Goal: Task Accomplishment & Management: Manage account settings

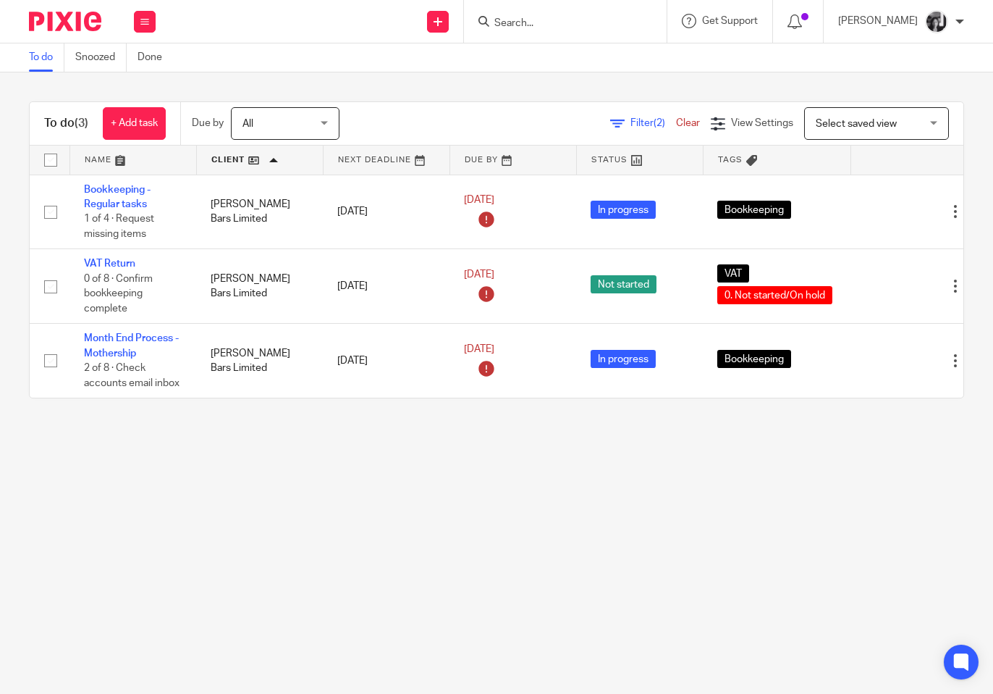
click at [369, 484] on main "To do Snoozed Done To do (3) + Add task Due by All All Today Tomorrow This week…" at bounding box center [496, 347] width 993 height 694
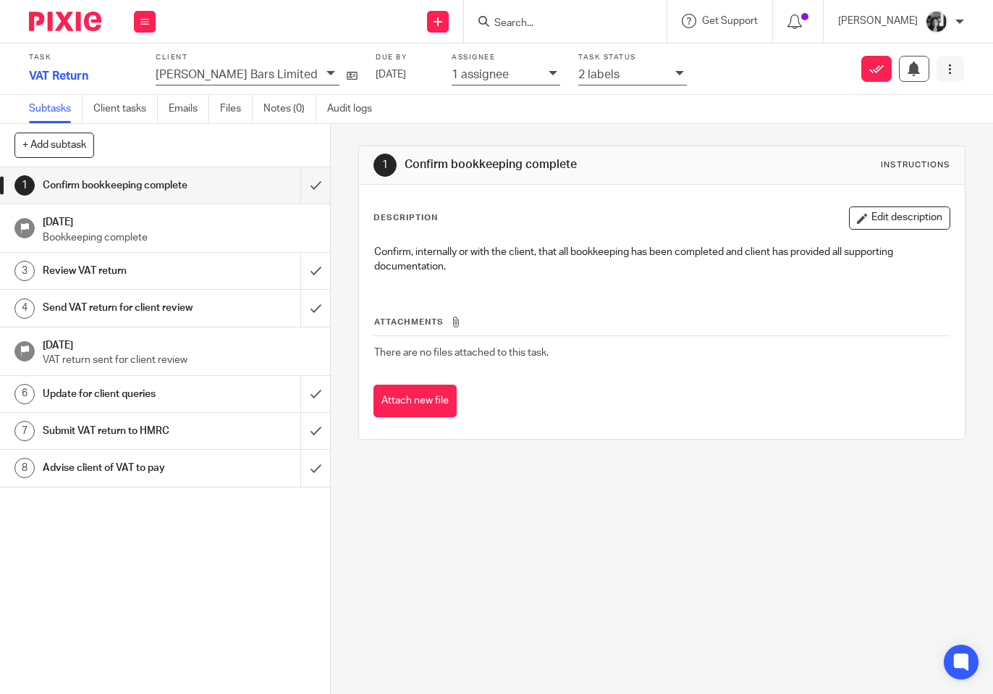
click at [945, 72] on icon at bounding box center [950, 69] width 11 height 11
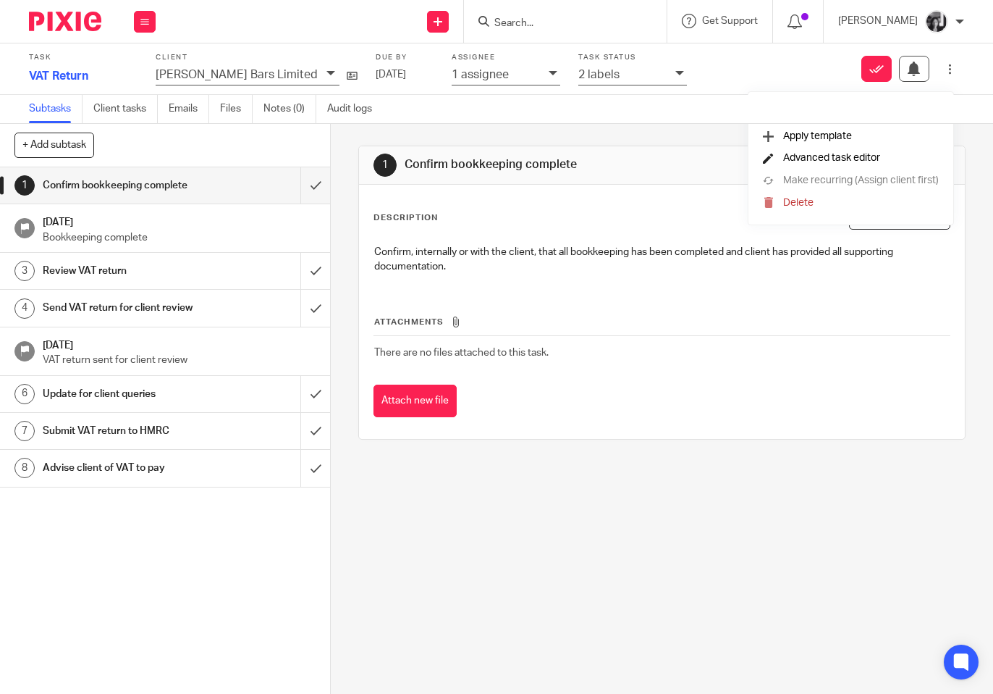
click at [828, 162] on span "Advanced task editor" at bounding box center [831, 158] width 97 height 10
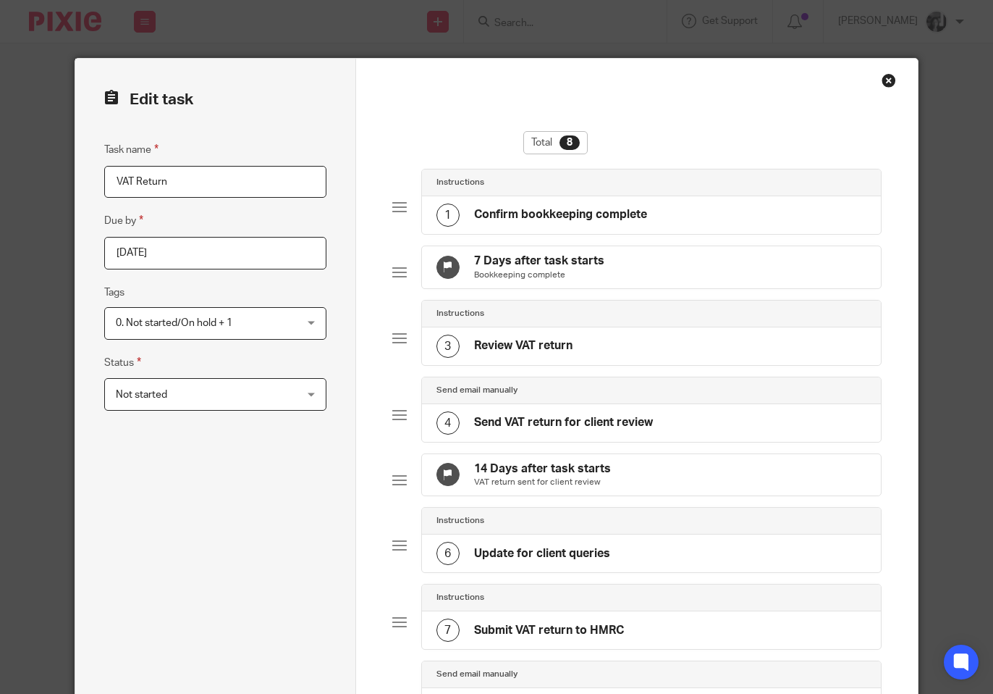
click at [300, 395] on div "Not started Not started" at bounding box center [215, 394] width 222 height 33
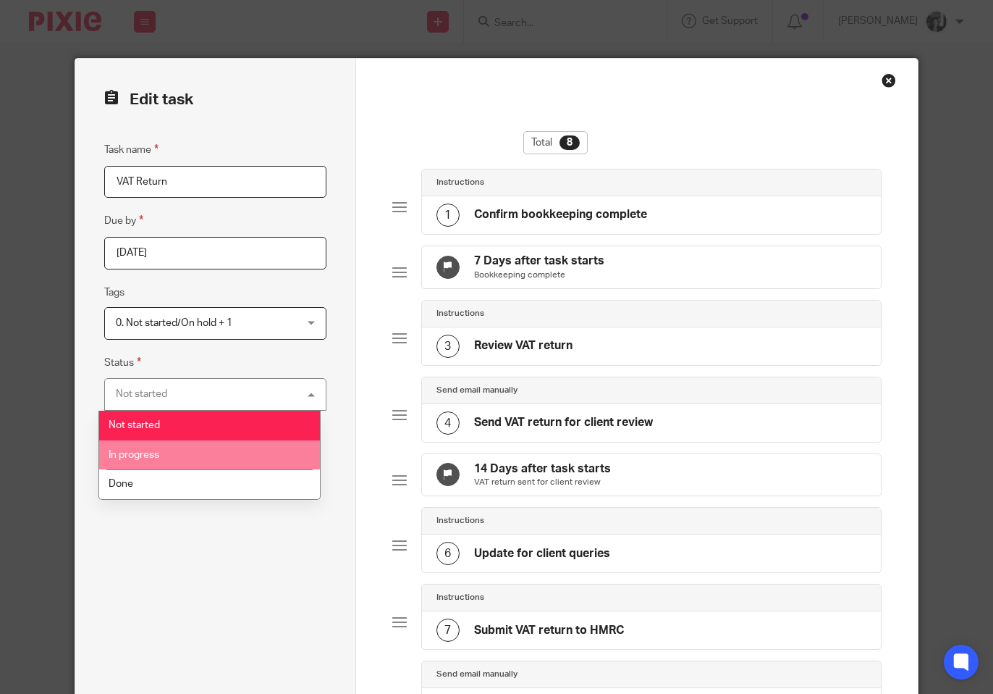
click at [251, 445] on li "In progress" at bounding box center [209, 455] width 221 height 30
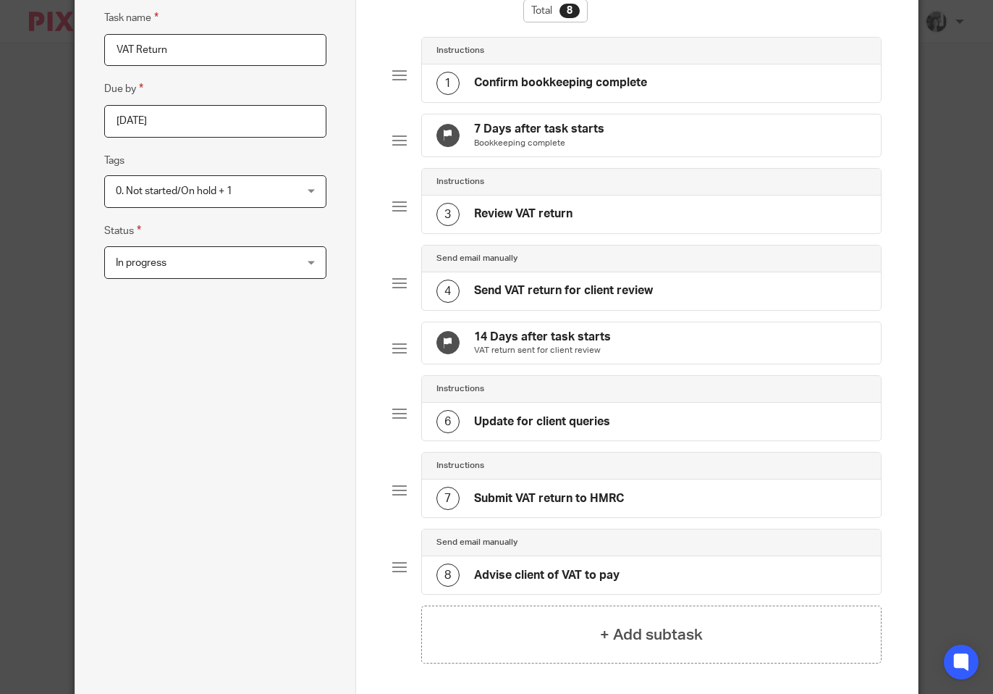
scroll to position [287, 0]
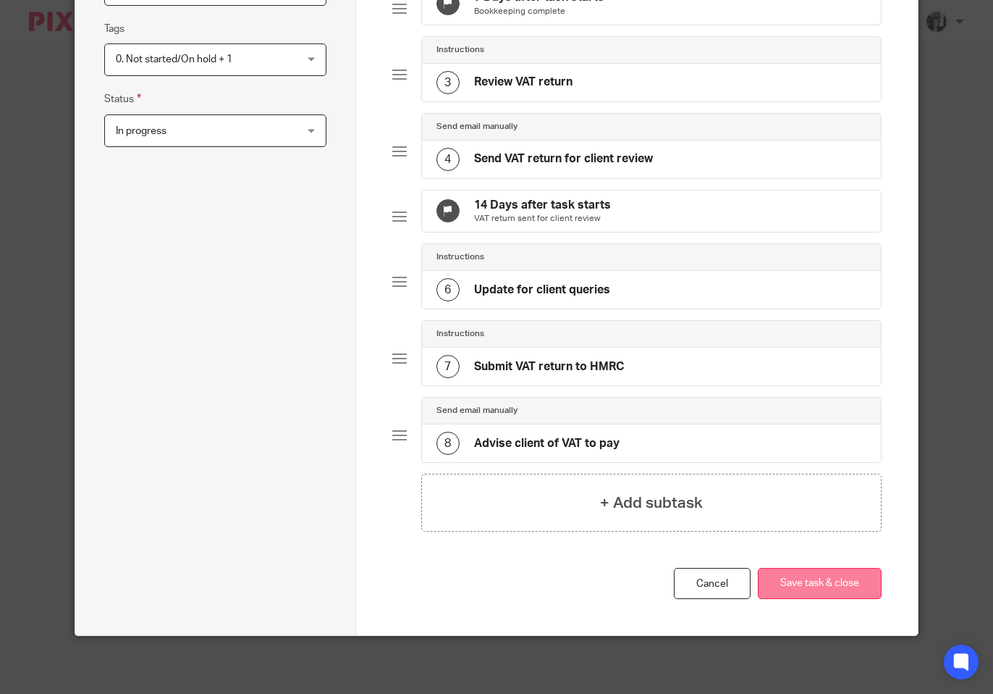
click at [848, 589] on button "Save task & close" at bounding box center [820, 583] width 124 height 31
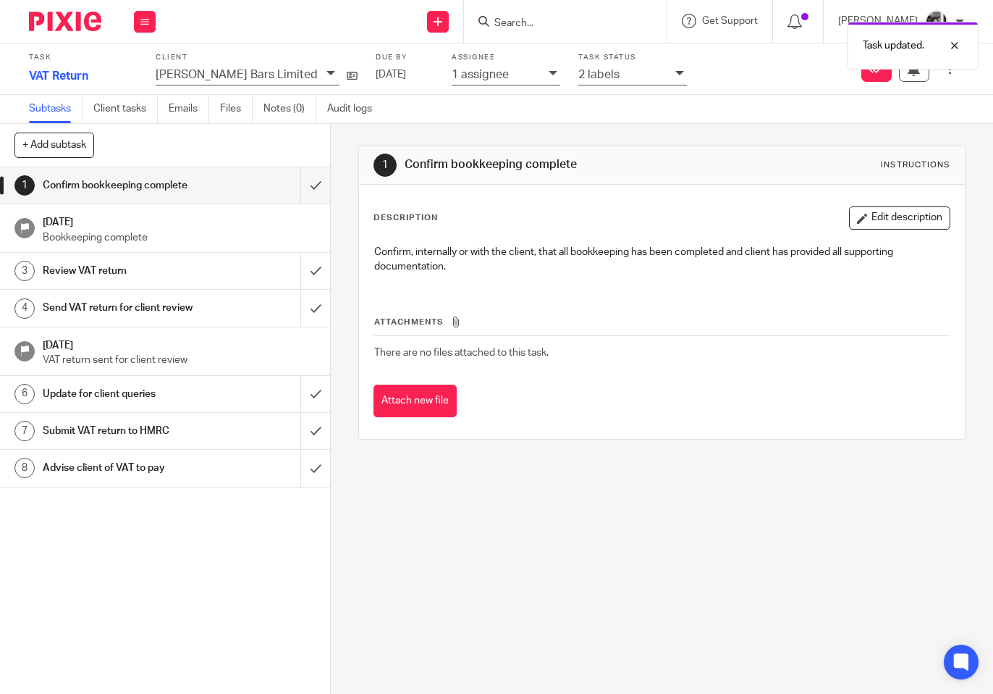
click at [676, 76] on icon at bounding box center [680, 73] width 9 height 9
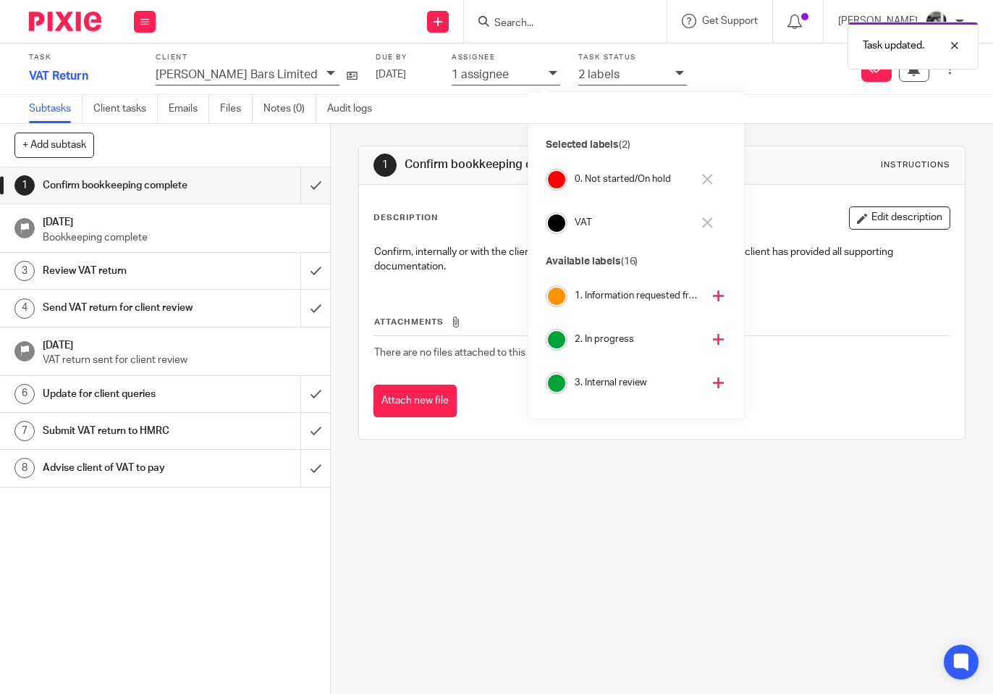
click at [713, 298] on icon at bounding box center [718, 295] width 11 height 11
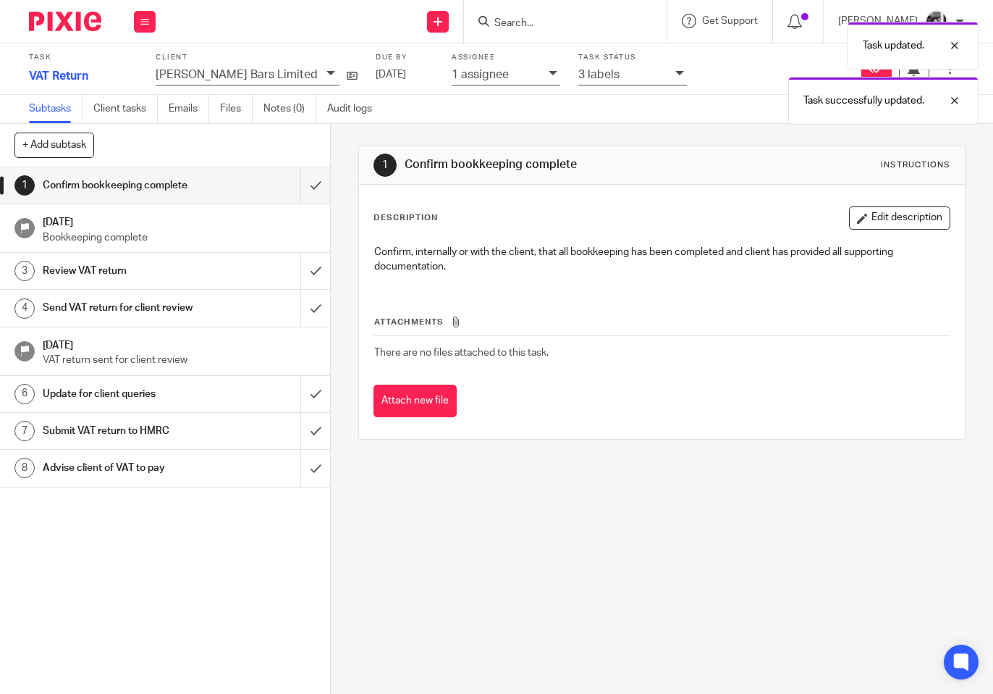
click at [565, 525] on div "1 Confirm bookkeeping complete Instructions Description Edit description Confir…" at bounding box center [662, 409] width 662 height 570
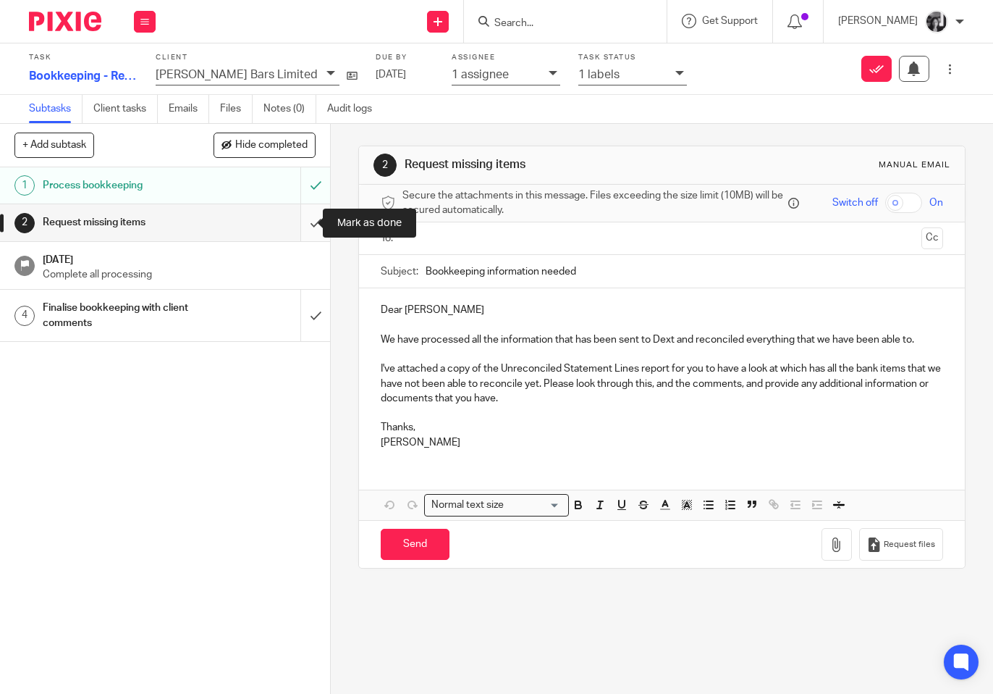
click at [299, 227] on input "submit" at bounding box center [165, 222] width 330 height 36
click at [676, 70] on icon at bounding box center [680, 73] width 9 height 9
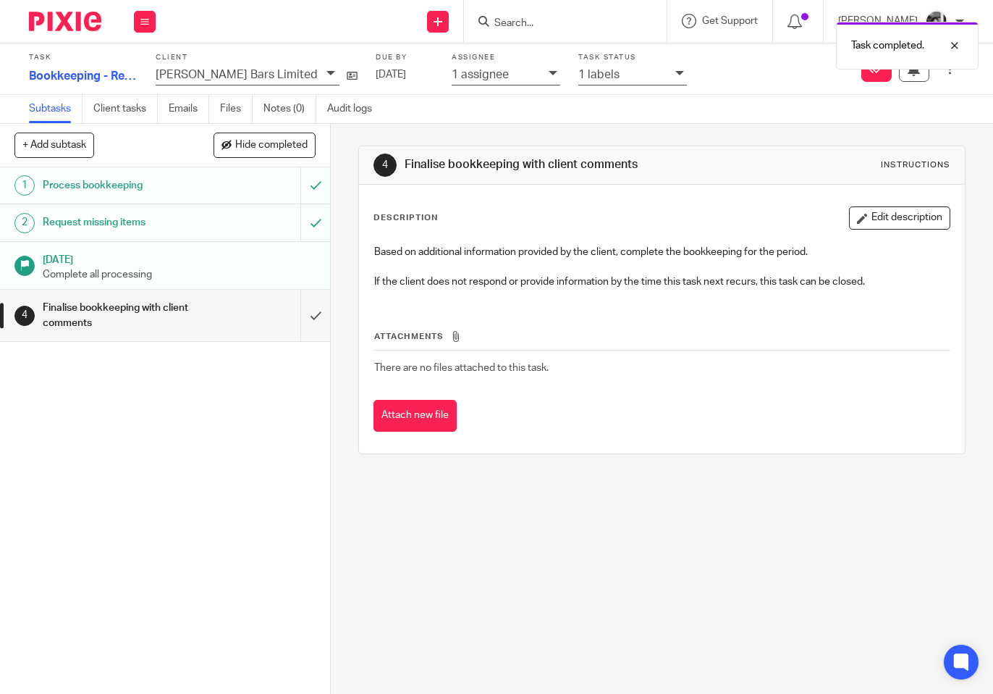
click at [676, 77] on icon at bounding box center [680, 73] width 9 height 9
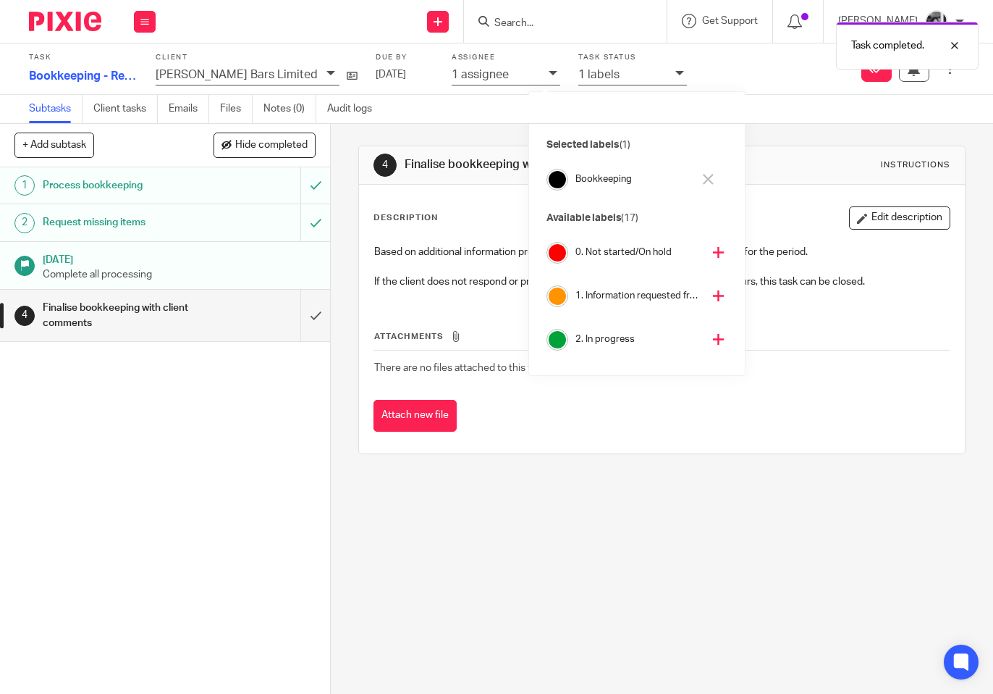
click at [713, 299] on icon at bounding box center [718, 295] width 11 height 11
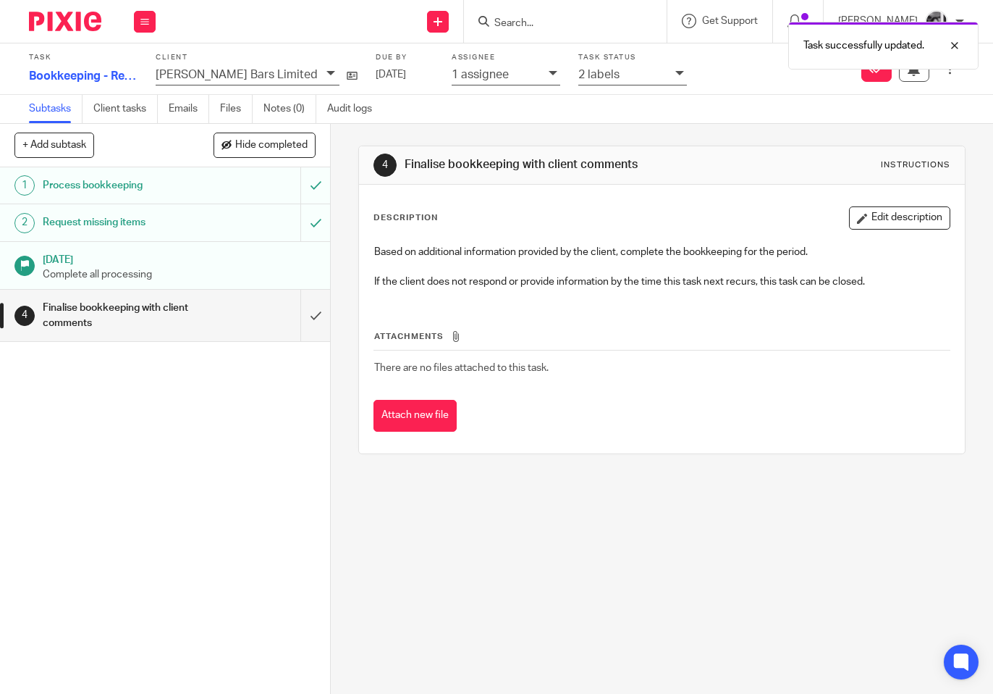
click at [775, 96] on div "Subtasks Client tasks Emails Files Notes (0) Audit logs" at bounding box center [496, 109] width 993 height 29
click at [937, 75] on button at bounding box center [951, 69] width 28 height 26
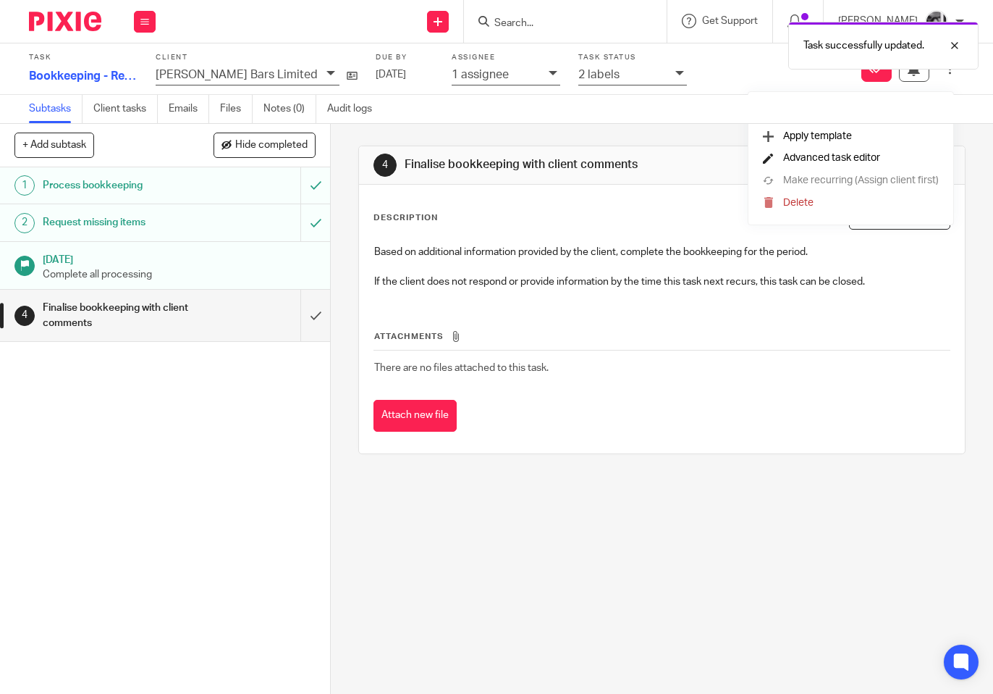
click at [786, 158] on span "Advanced task editor" at bounding box center [831, 158] width 97 height 10
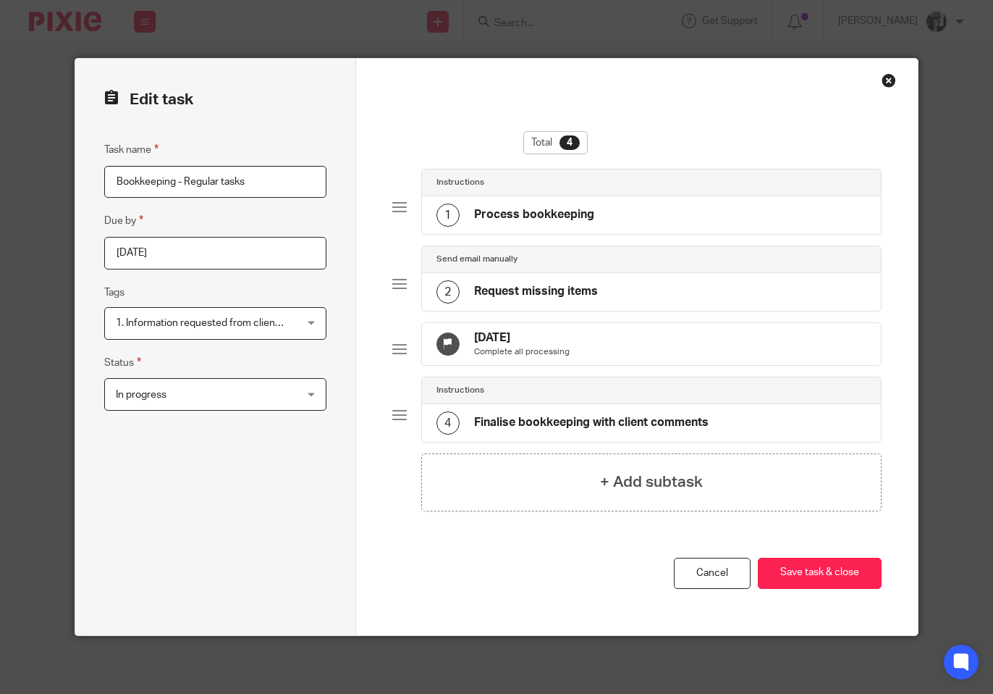
click at [884, 80] on div "Close this dialog window" at bounding box center [889, 80] width 14 height 14
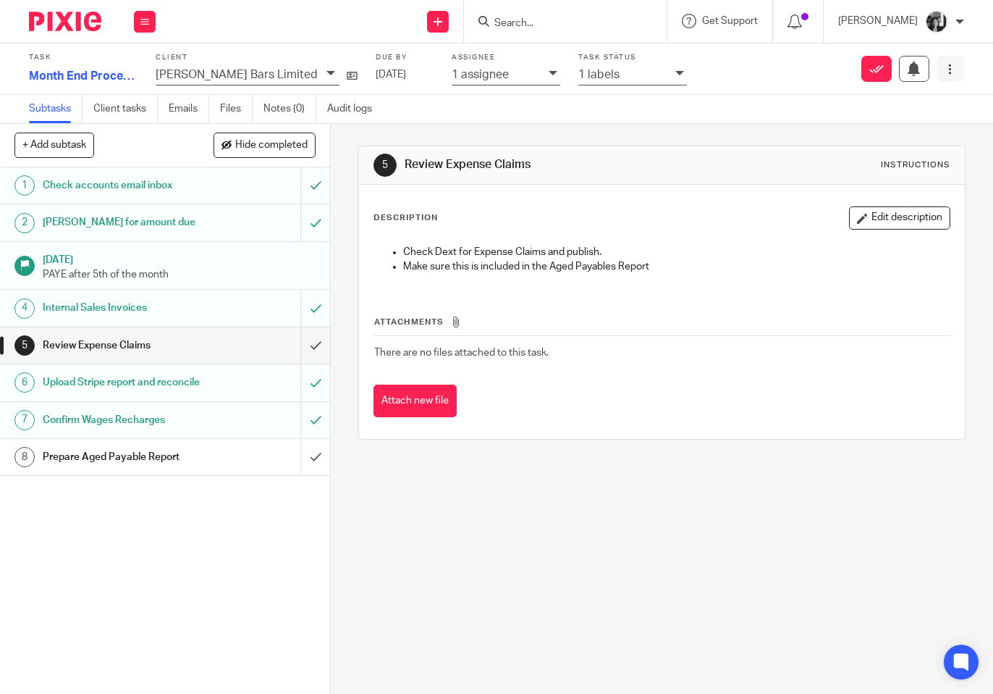
click at [945, 72] on icon at bounding box center [950, 69] width 11 height 11
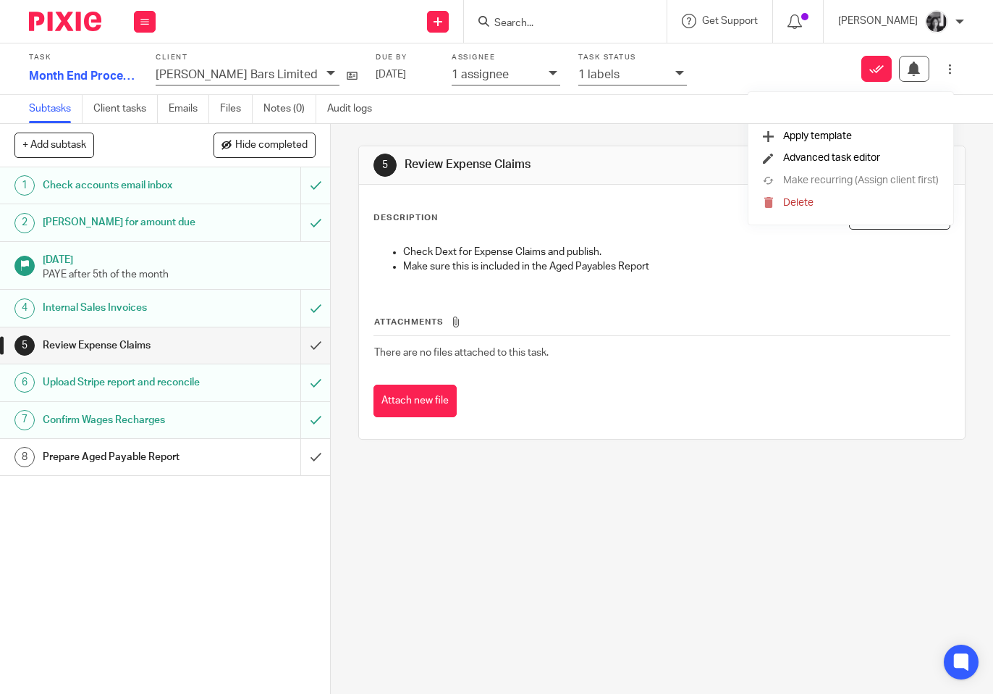
click at [800, 151] on li "Advanced task editor" at bounding box center [851, 158] width 176 height 22
click at [807, 156] on span "Advanced task editor" at bounding box center [831, 158] width 97 height 10
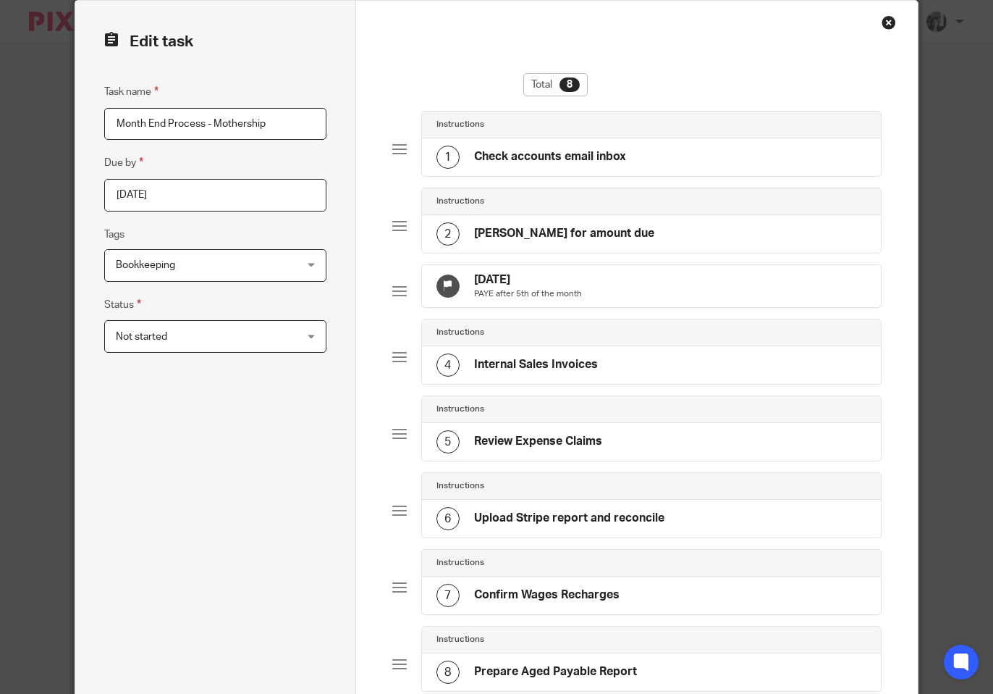
scroll to position [64, 0]
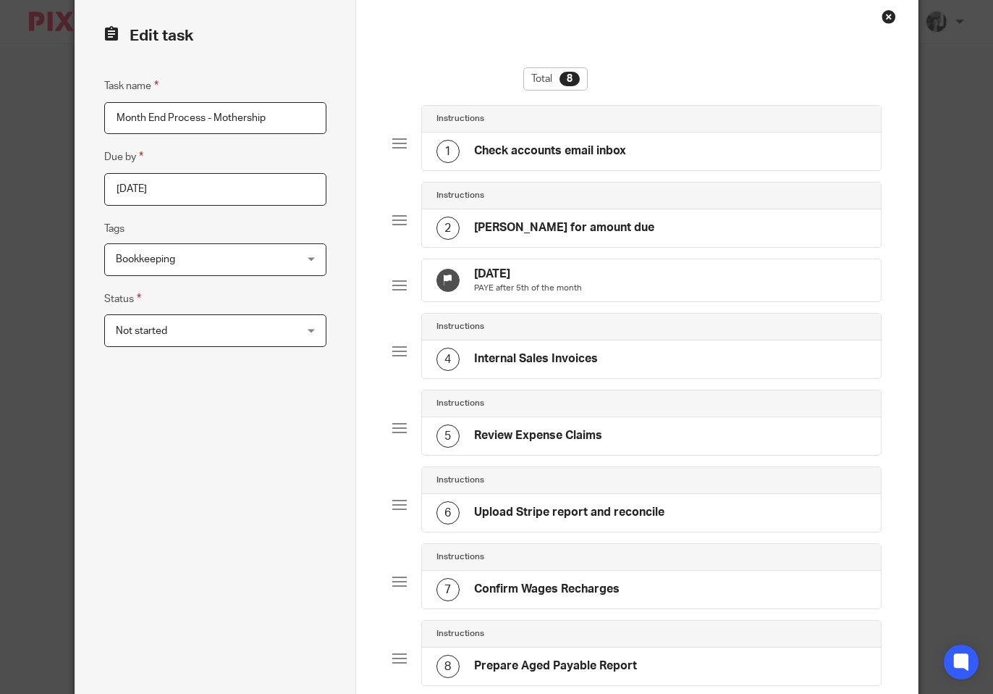
click at [300, 332] on div "Not started Not started" at bounding box center [215, 330] width 222 height 33
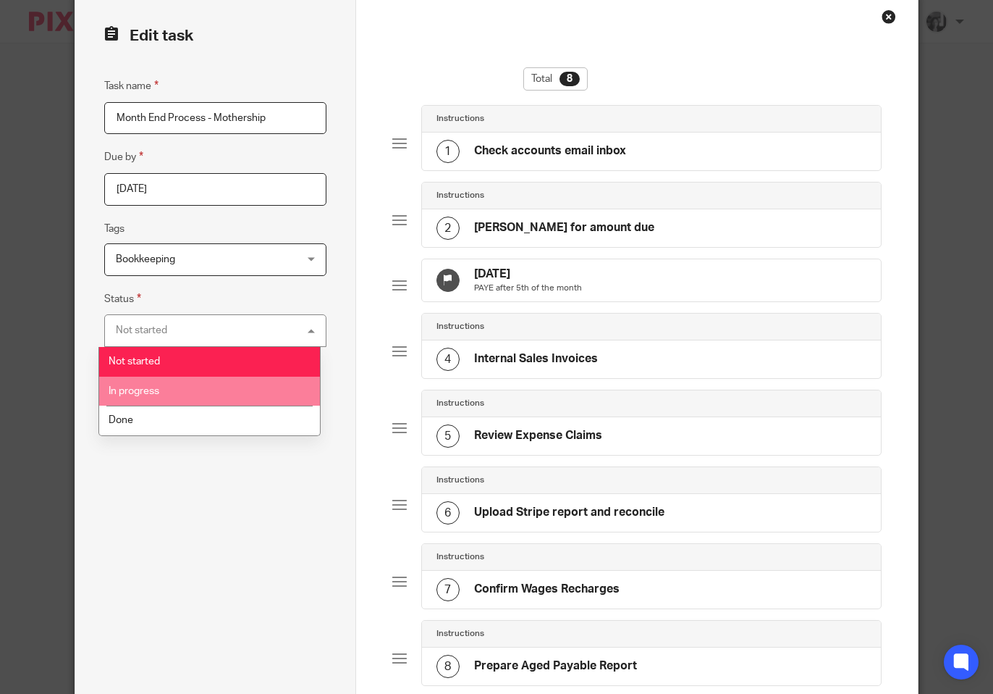
click at [259, 400] on li "In progress" at bounding box center [209, 392] width 221 height 30
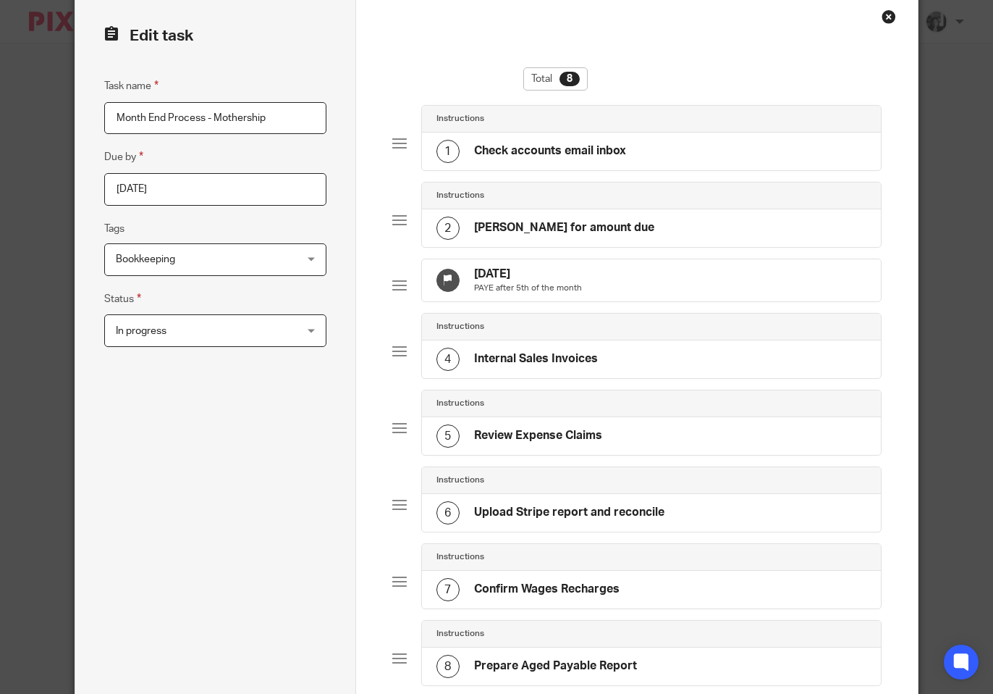
click at [274, 402] on div "Task name Month End Process - Mothership Due by 2025-09-16 Tags Bookkeeping 0. …" at bounding box center [215, 452] width 222 height 751
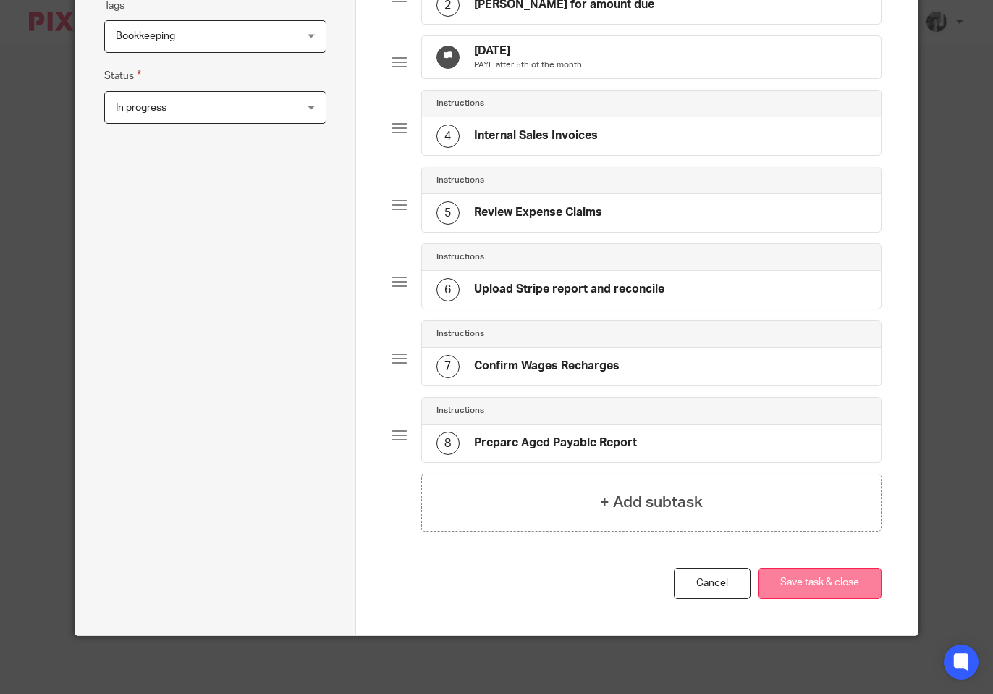
click at [817, 585] on button "Save task & close" at bounding box center [820, 583] width 124 height 31
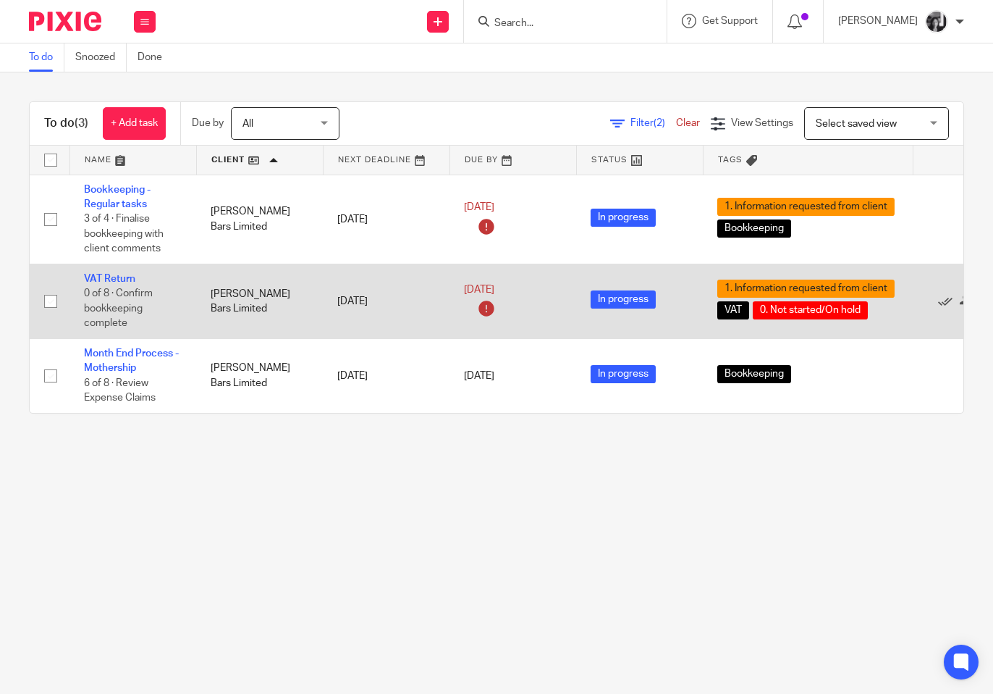
click at [813, 308] on span "0. Not started/On hold" at bounding box center [810, 310] width 115 height 18
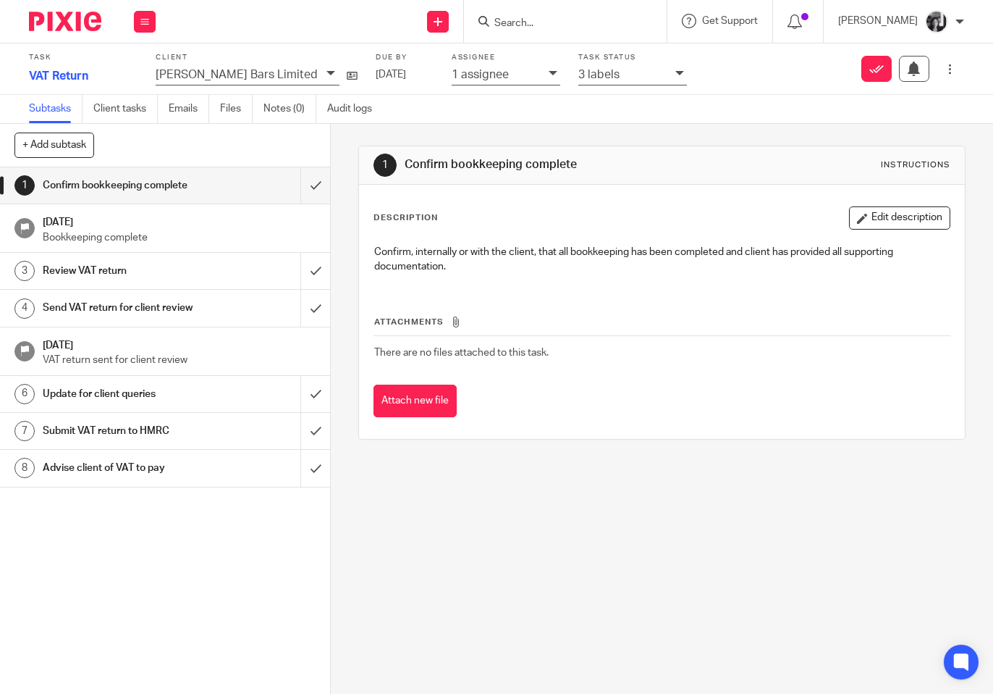
click at [676, 75] on icon at bounding box center [680, 73] width 9 height 9
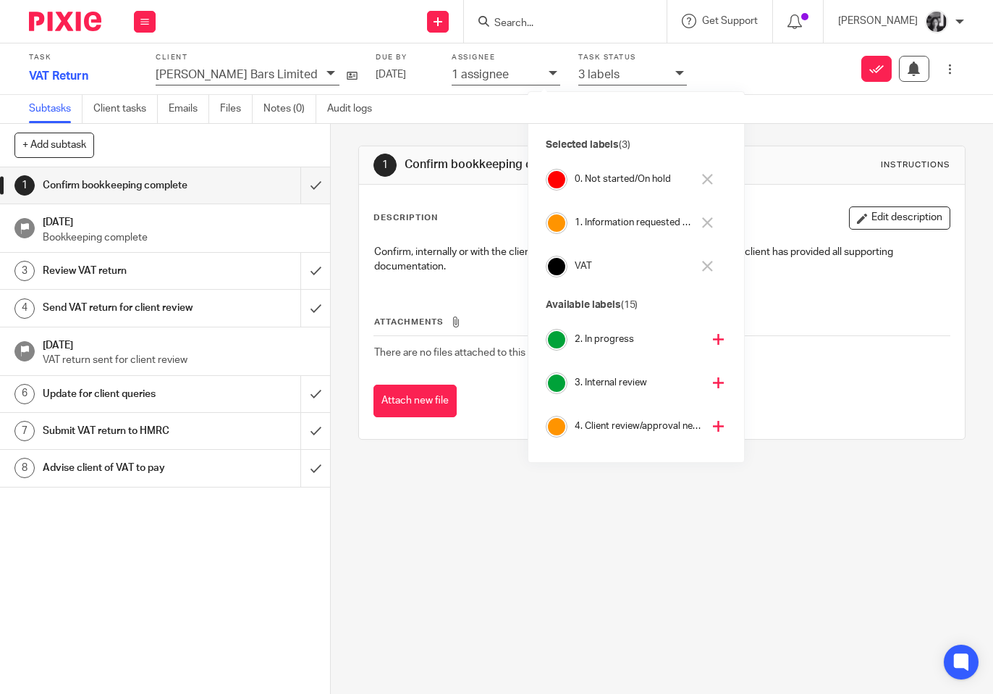
click at [710, 179] on icon at bounding box center [707, 179] width 11 height 11
